Goal: Information Seeking & Learning: Check status

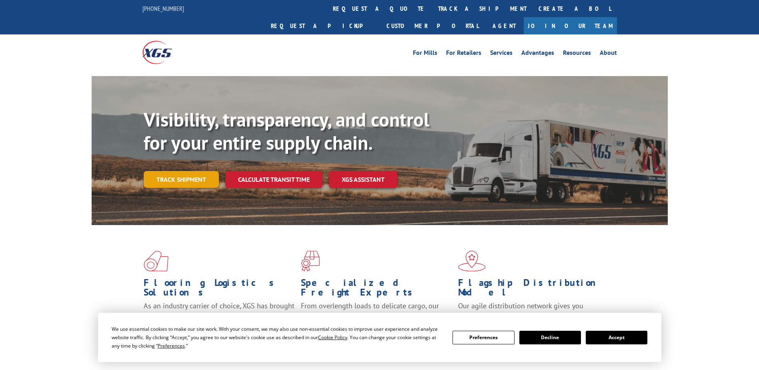
click at [203, 171] on link "Track shipment" at bounding box center [181, 179] width 75 height 17
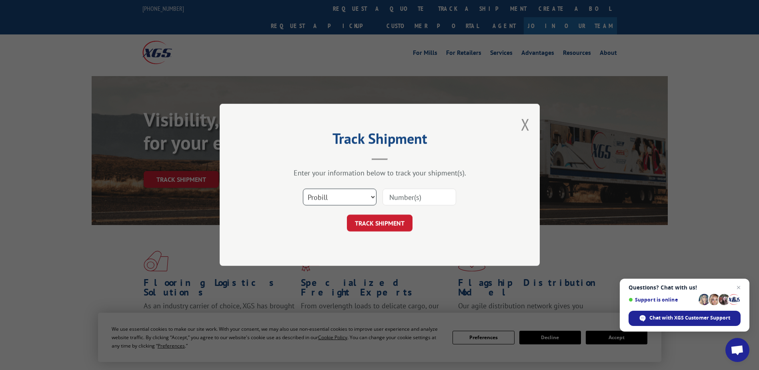
click at [369, 200] on select "Select category... Probill BOL PO" at bounding box center [340, 197] width 74 height 17
select select "bol"
click at [303, 189] on select "Select category... Probill BOL PO" at bounding box center [340, 197] width 74 height 17
click at [408, 193] on input at bounding box center [419, 197] width 74 height 17
click at [413, 197] on input at bounding box center [419, 197] width 74 height 17
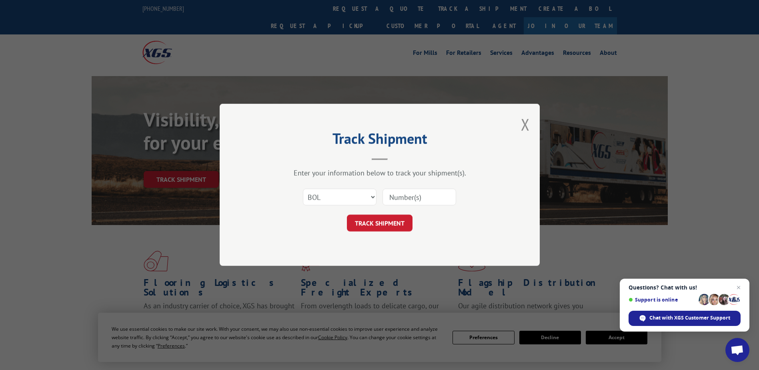
click at [401, 192] on input at bounding box center [419, 197] width 74 height 17
type input "2877651"
click at [396, 222] on button "TRACK SHIPMENT" at bounding box center [380, 223] width 66 height 17
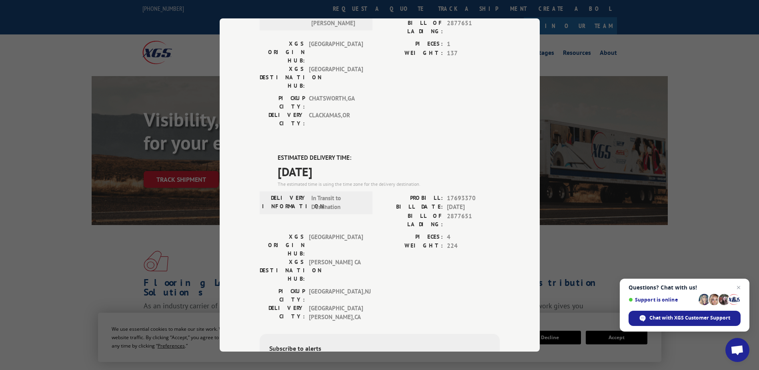
scroll to position [120, 0]
